Goal: Book appointment/travel/reservation

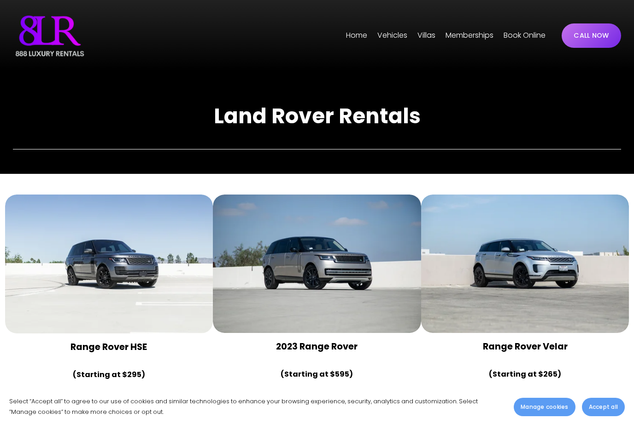
click at [0, 0] on span "[GEOGRAPHIC_DATA]" at bounding box center [0, 0] width 0 height 0
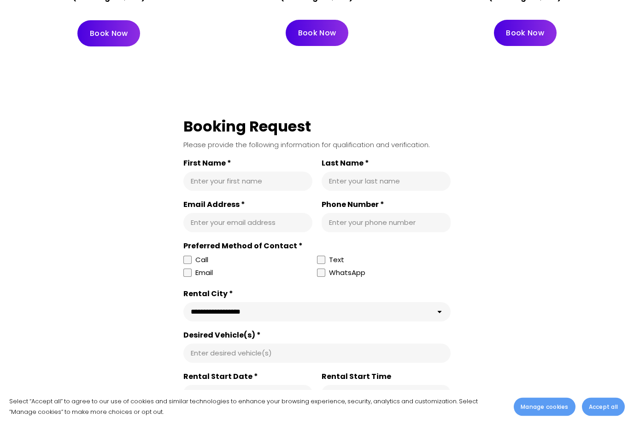
scroll to position [4441, 0]
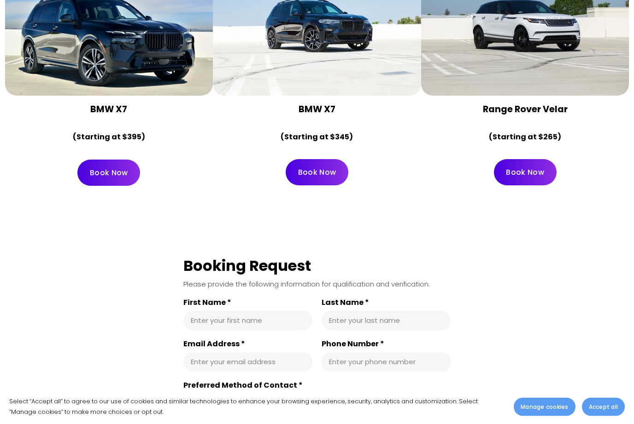
scroll to position [4295, 0]
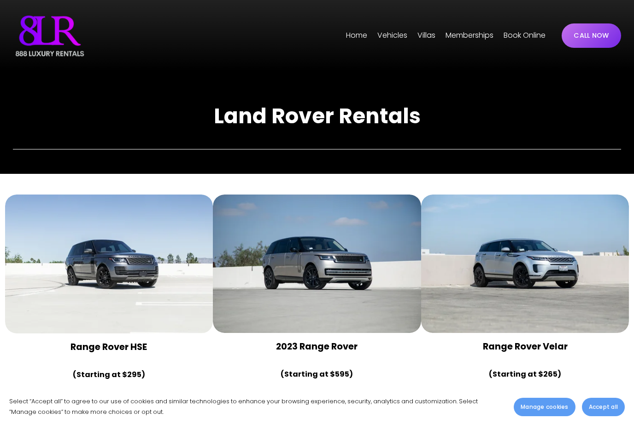
click at [0, 0] on span "[GEOGRAPHIC_DATA]" at bounding box center [0, 0] width 0 height 0
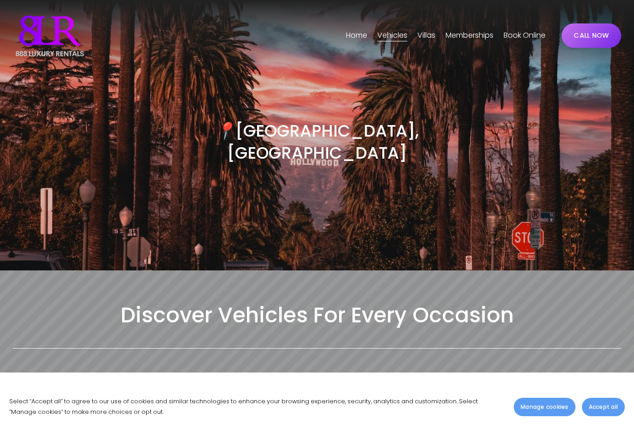
click at [604, 410] on span "Accept all" at bounding box center [602, 407] width 29 height 8
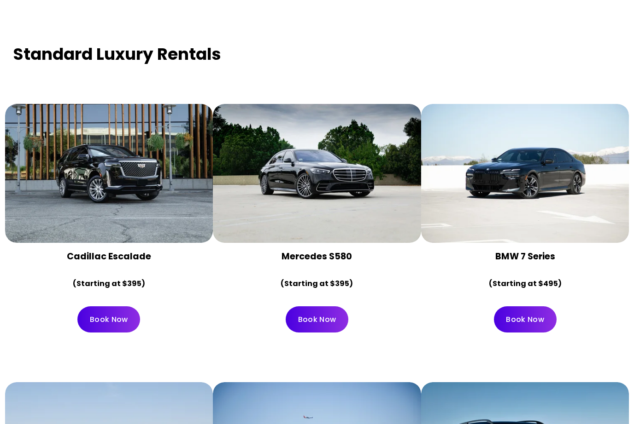
scroll to position [3596, 0]
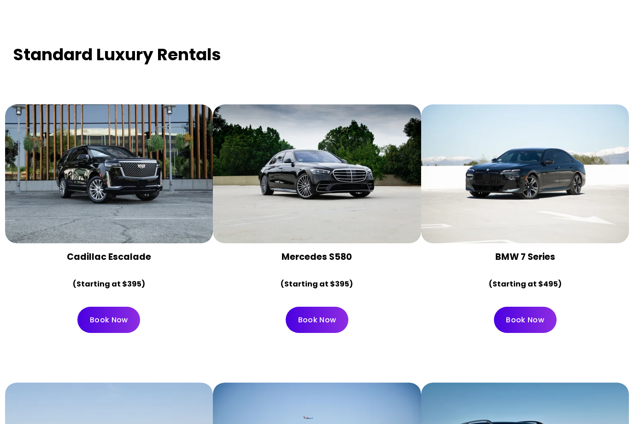
click at [156, 191] on div at bounding box center [109, 174] width 208 height 139
click at [136, 251] on div "Cadillac Escalade (Starting at $395)" at bounding box center [109, 271] width 192 height 41
click at [122, 307] on link "Book Now" at bounding box center [108, 320] width 63 height 26
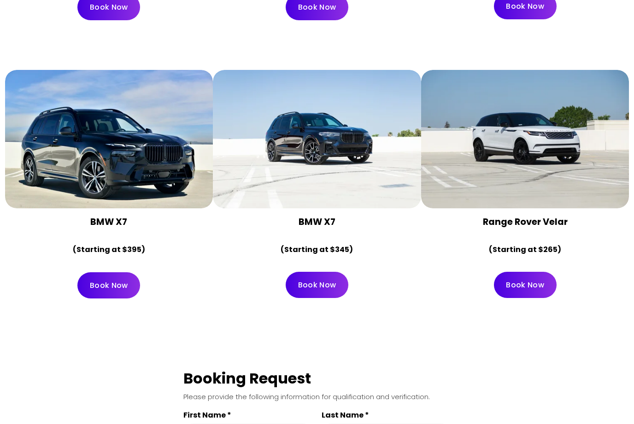
scroll to position [4187, 0]
click at [174, 160] on div at bounding box center [109, 139] width 208 height 139
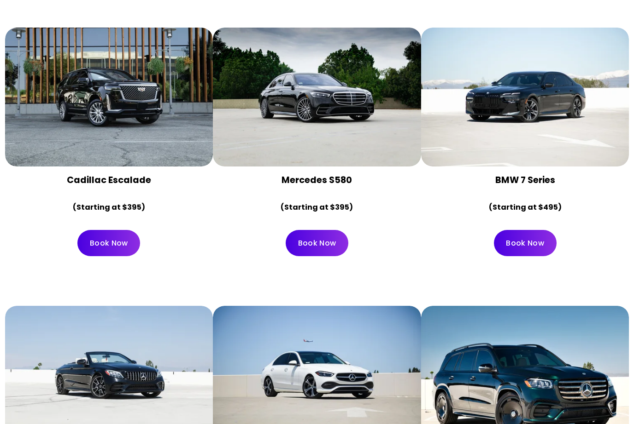
scroll to position [3551, 0]
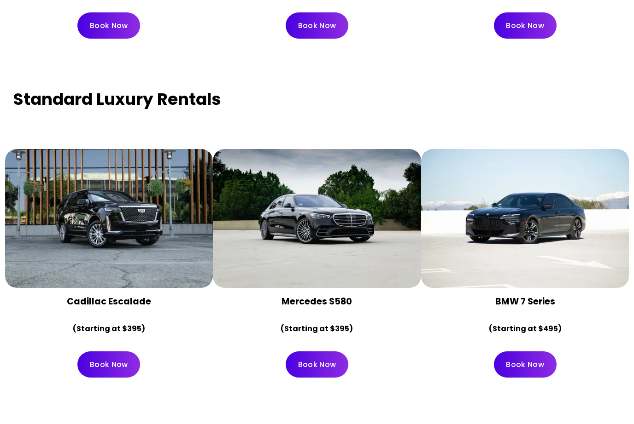
click at [168, 244] on div at bounding box center [109, 218] width 208 height 139
click at [164, 296] on div "Cadillac Escalade (Starting at $395)" at bounding box center [109, 316] width 192 height 41
click at [163, 296] on div "Cadillac Escalade (Starting at $395)" at bounding box center [109, 316] width 192 height 41
click at [132, 296] on div "Cadillac Escalade (Starting at $395)" at bounding box center [109, 316] width 192 height 41
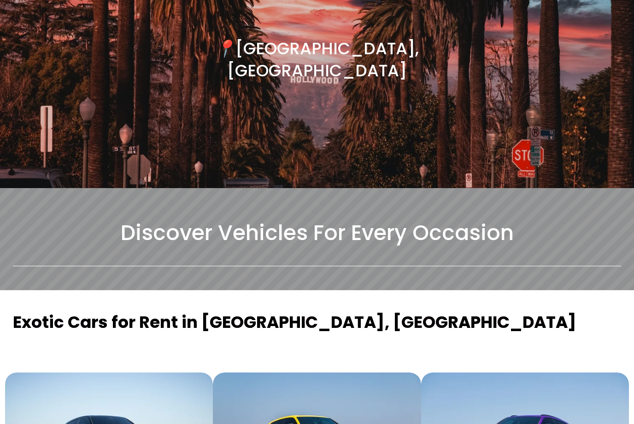
scroll to position [0, 0]
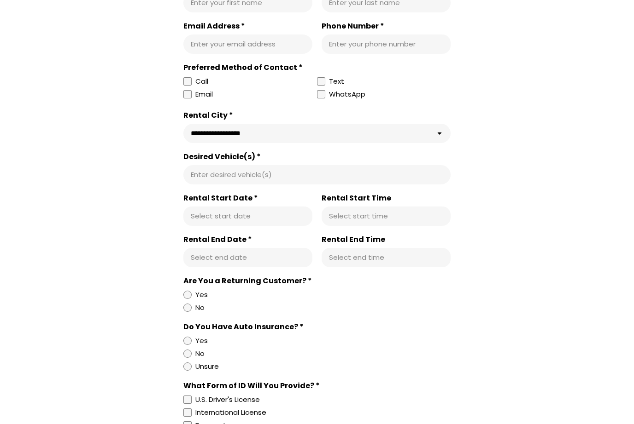
click at [451, 121] on div "**********" at bounding box center [317, 380] width 608 height 882
click at [431, 135] on select "**********" at bounding box center [316, 133] width 267 height 19
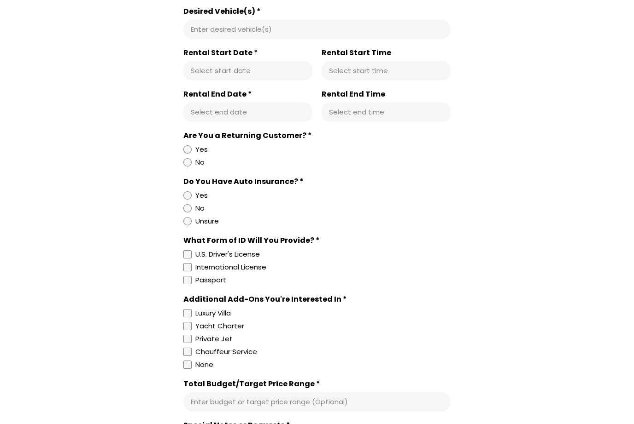
scroll to position [486, 0]
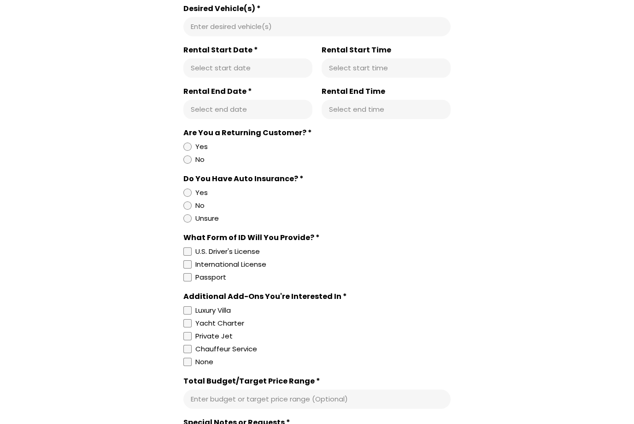
click at [299, 184] on div "Do You Have Auto Insurance? *" at bounding box center [316, 178] width 267 height 9
click at [301, 211] on label "No" at bounding box center [314, 205] width 263 height 11
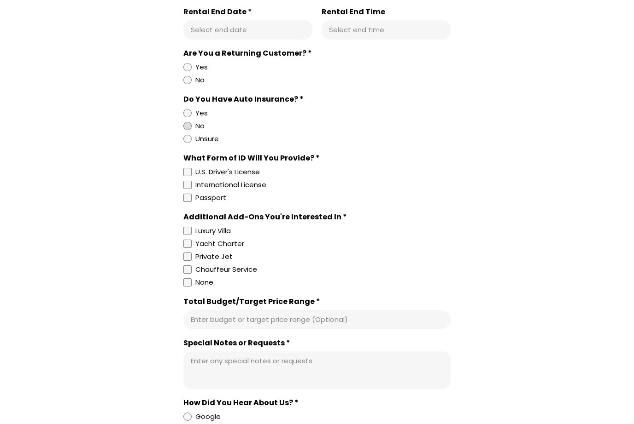
scroll to position [566, 0]
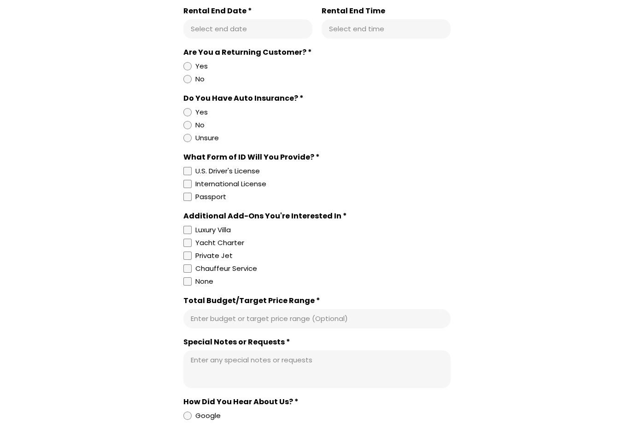
click at [620, 76] on div "**********" at bounding box center [317, 151] width 608 height 882
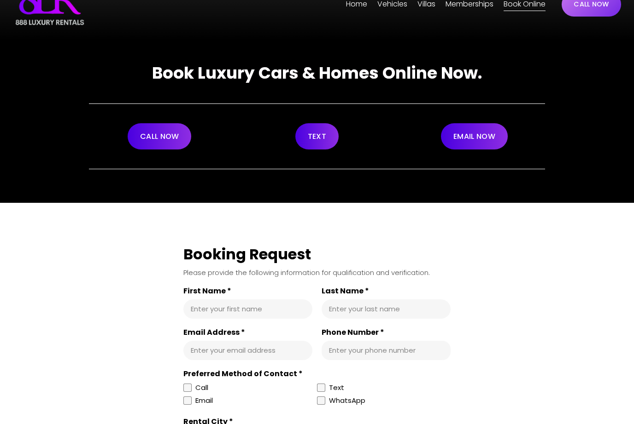
scroll to position [0, 0]
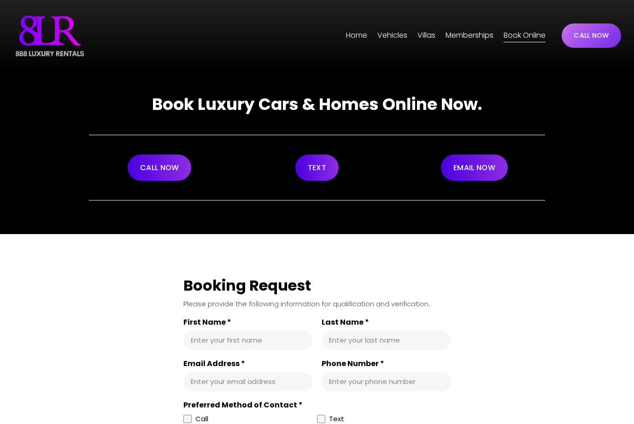
click at [314, 168] on link "TEXT" at bounding box center [316, 168] width 43 height 26
click at [459, 113] on strong "Book Luxury Cars & Homes Online Now." at bounding box center [317, 104] width 330 height 23
click at [591, 42] on link "CALL NOW" at bounding box center [591, 35] width 60 height 24
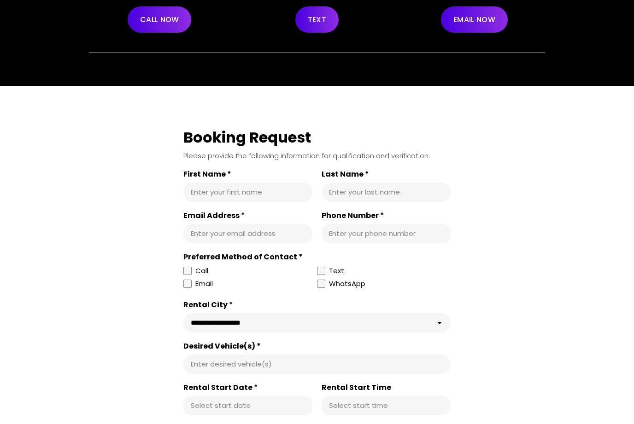
scroll to position [117, 0]
